Goal: Find specific page/section: Find specific page/section

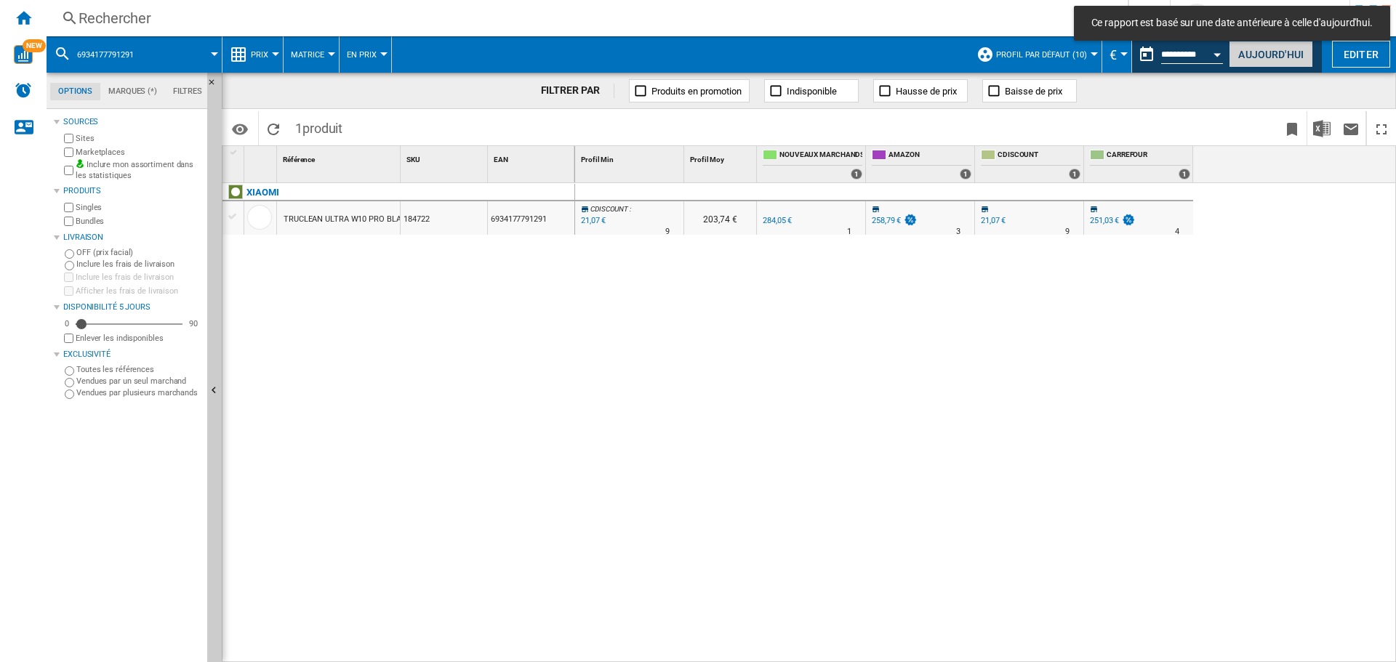
click at [1264, 52] on button "Aujourd'hui" at bounding box center [1271, 54] width 84 height 27
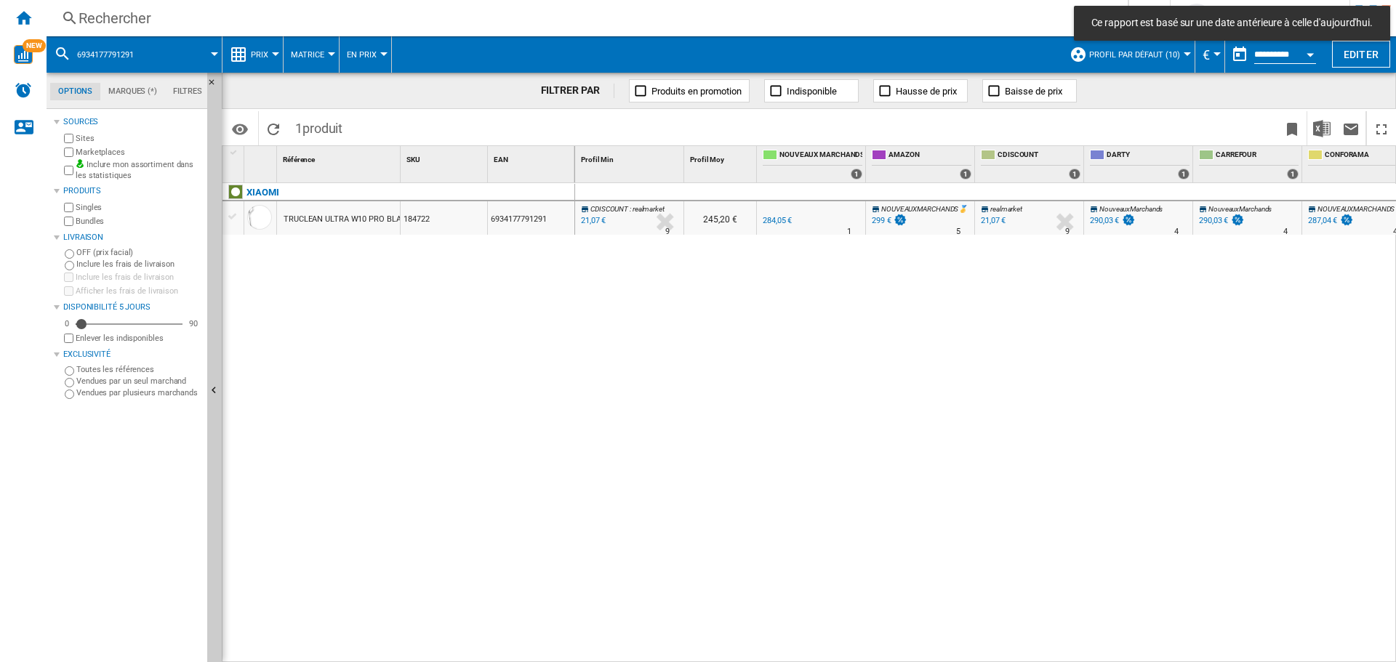
click at [167, 20] on div "Rechercher" at bounding box center [584, 18] width 1011 height 20
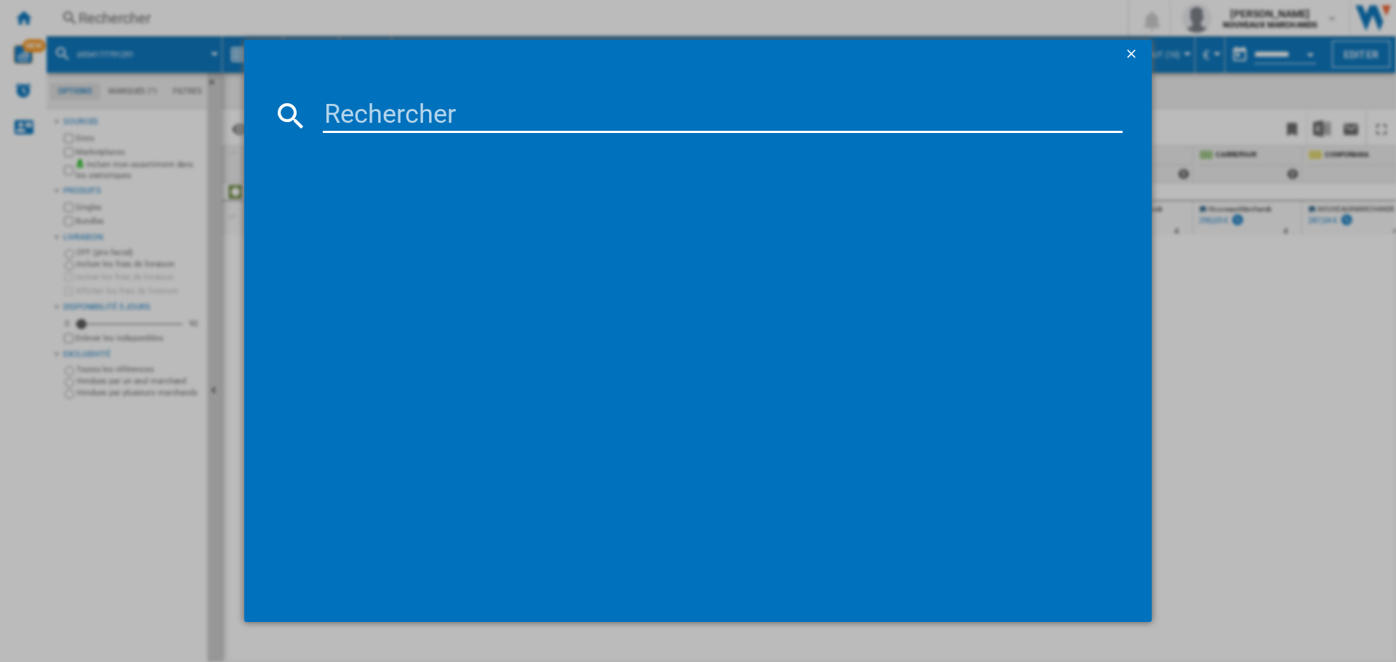
click at [549, 108] on input at bounding box center [723, 115] width 800 height 35
paste input "3016667242612"
type input "3016667242612"
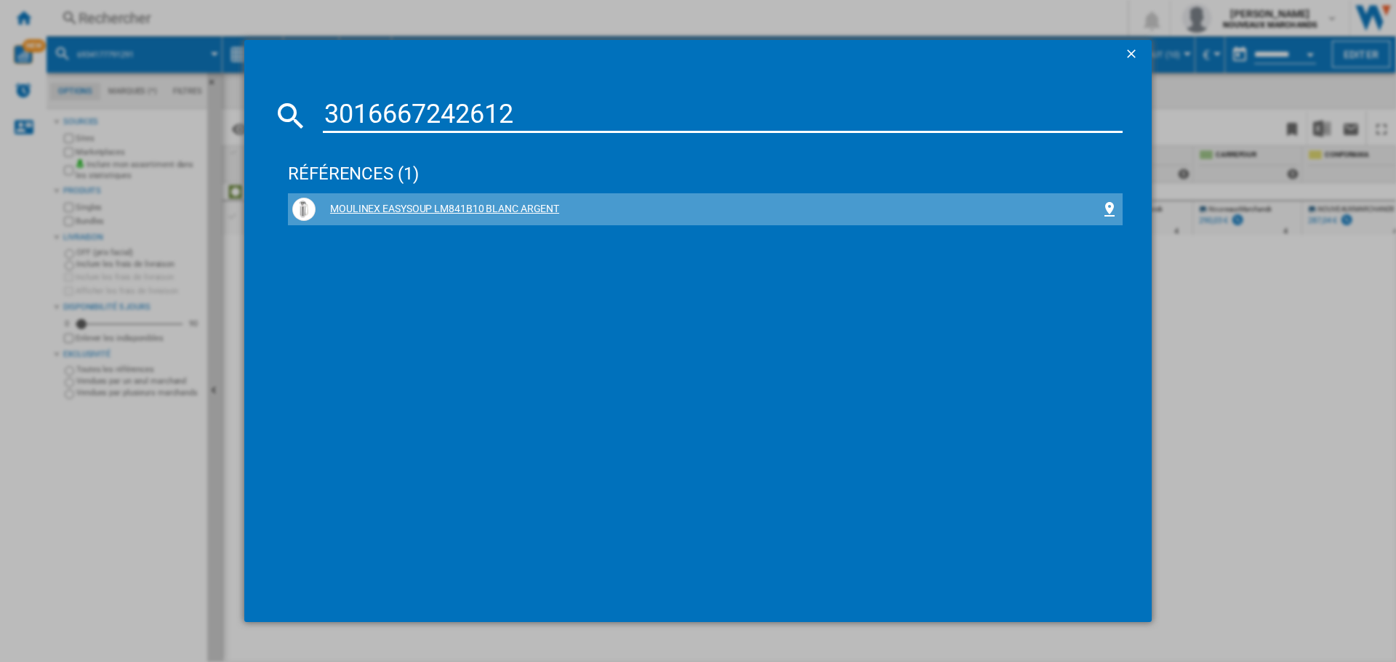
click at [407, 193] on div "MOULINEX EASYSOUP LM841B10 BLANC ARGENT" at bounding box center [705, 209] width 835 height 32
click at [505, 208] on div "MOULINEX EASYSOUP LM841B10 BLANC ARGENT" at bounding box center [708, 209] width 785 height 15
